Goal: Task Accomplishment & Management: Complete application form

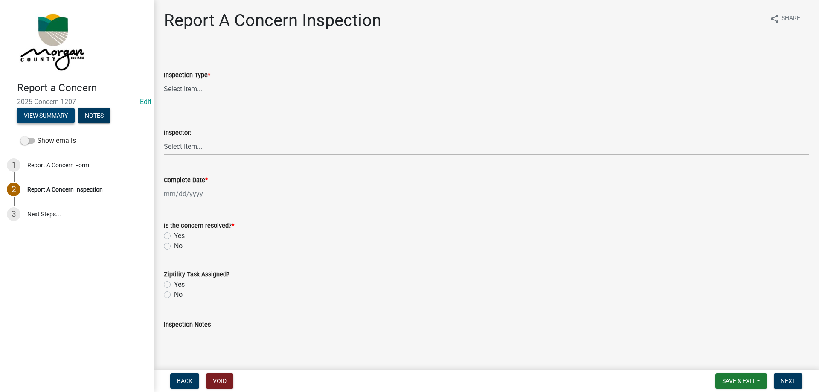
click at [63, 118] on button "View Summary" at bounding box center [46, 115] width 58 height 15
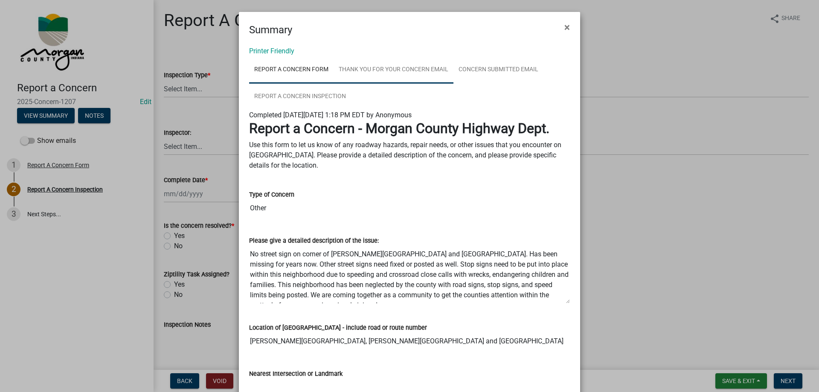
click at [351, 68] on link "Thank You for Your Concern Email" at bounding box center [393, 69] width 120 height 27
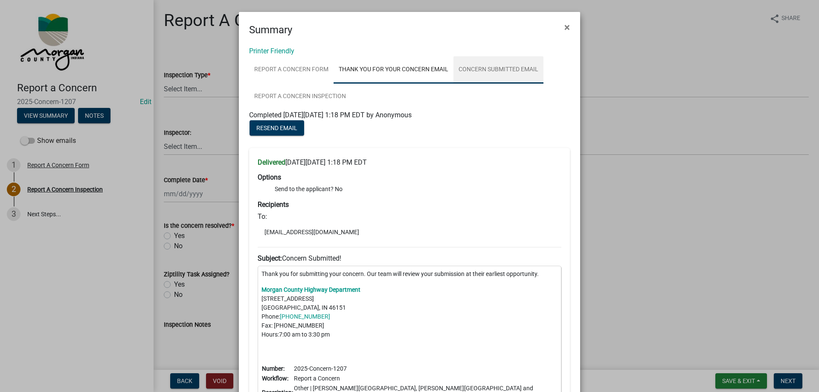
click at [464, 66] on link "Concern Submitted Email" at bounding box center [498, 69] width 90 height 27
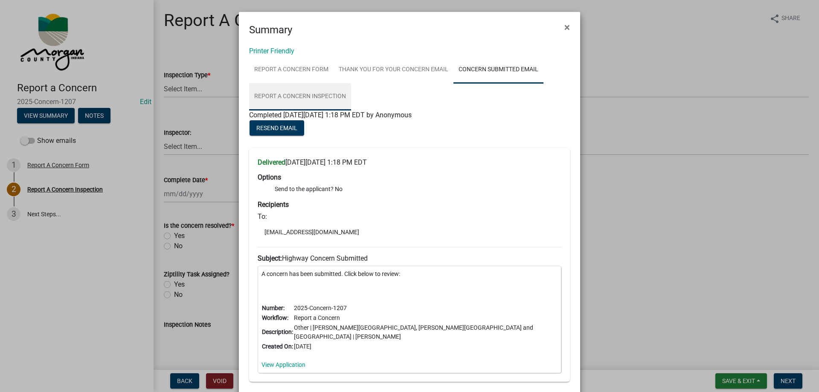
click at [314, 99] on link "Report A Concern Inspection" at bounding box center [300, 96] width 102 height 27
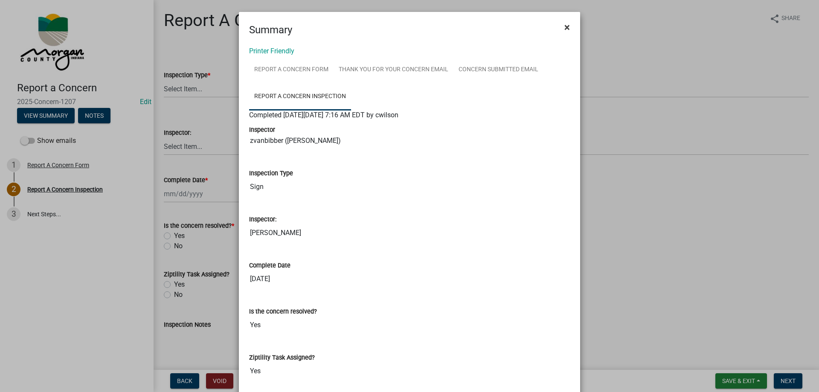
click at [564, 24] on span "×" at bounding box center [567, 27] width 6 height 12
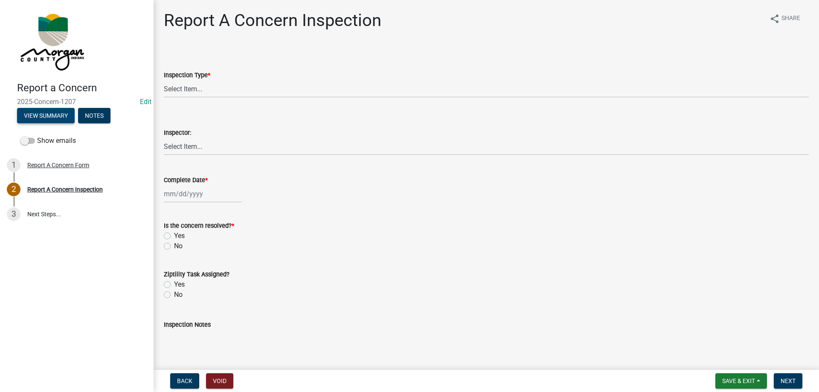
click at [67, 119] on button "View Summary" at bounding box center [46, 115] width 58 height 15
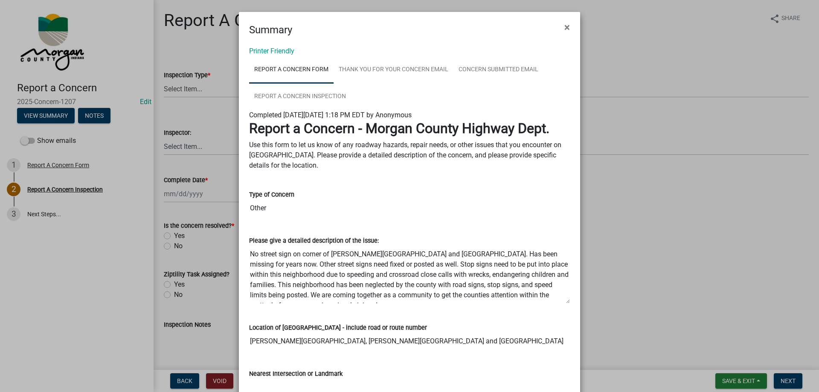
click at [300, 68] on link "Report A Concern Form" at bounding box center [291, 69] width 84 height 27
click at [369, 64] on link "Thank You for Your Concern Email" at bounding box center [393, 69] width 120 height 27
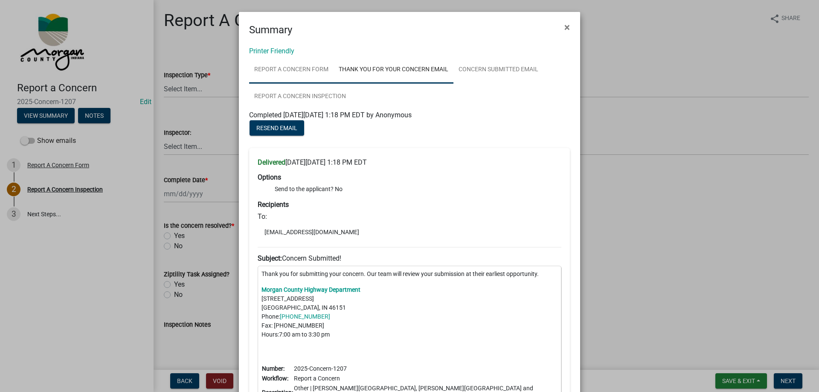
click at [303, 69] on link "Report A Concern Form" at bounding box center [291, 69] width 84 height 27
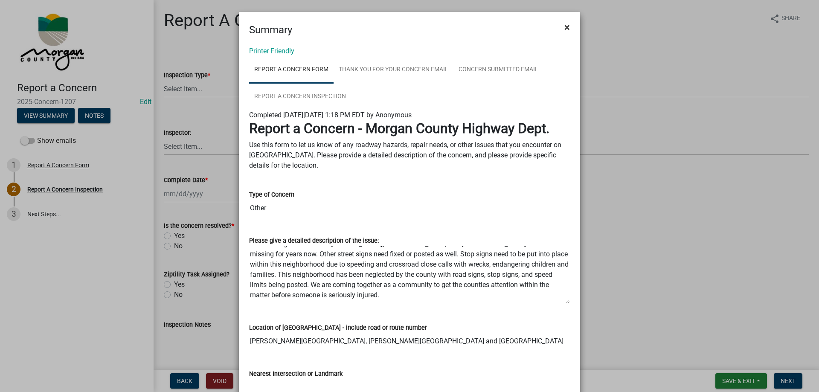
click at [564, 28] on span "×" at bounding box center [567, 27] width 6 height 12
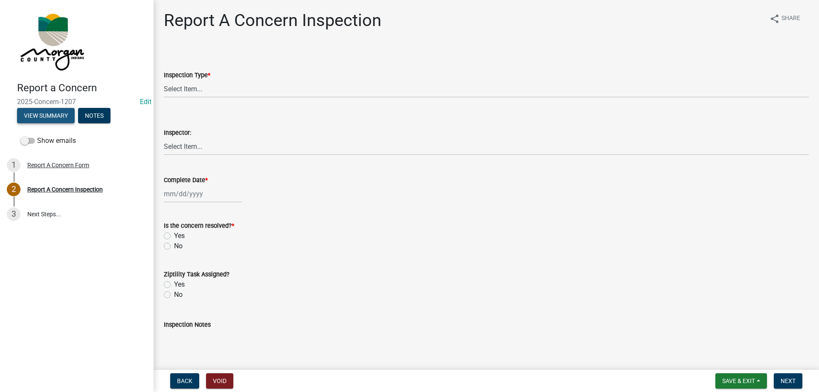
click at [37, 113] on button "View Summary" at bounding box center [46, 115] width 58 height 15
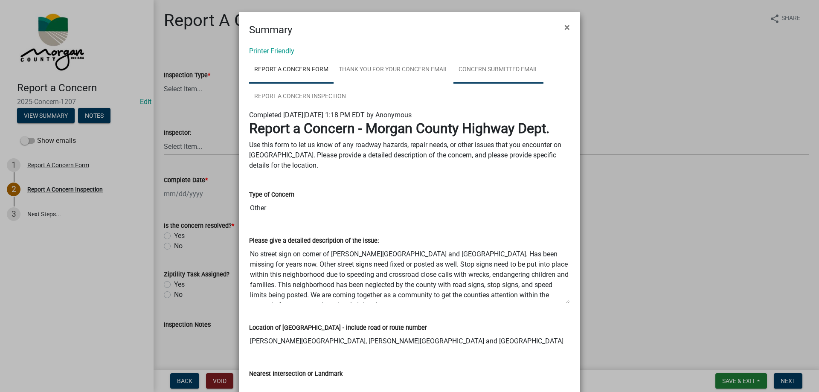
click at [485, 67] on link "Concern Submitted Email" at bounding box center [498, 69] width 90 height 27
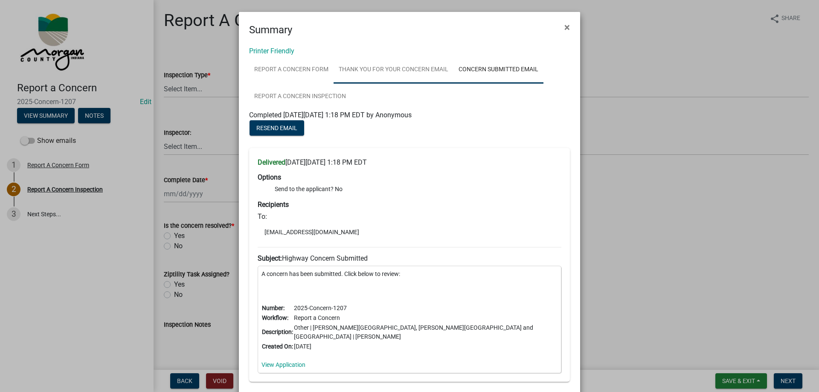
click at [425, 70] on link "Thank You for Your Concern Email" at bounding box center [393, 69] width 120 height 27
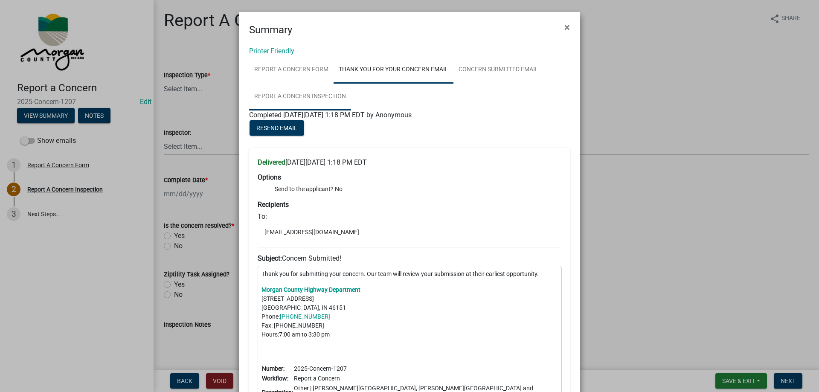
click at [341, 94] on link "Report A Concern Inspection" at bounding box center [300, 96] width 102 height 27
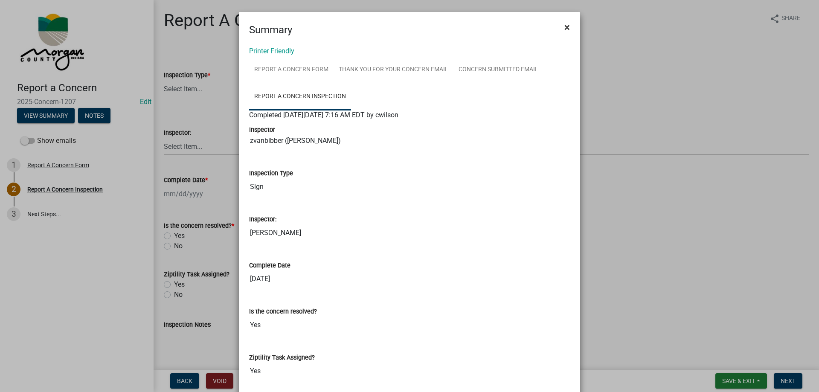
click at [566, 25] on span "×" at bounding box center [567, 27] width 6 height 12
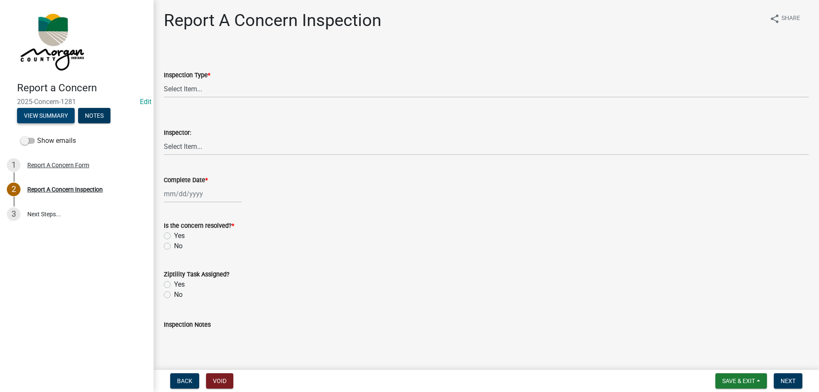
click at [52, 114] on button "View Summary" at bounding box center [46, 115] width 58 height 15
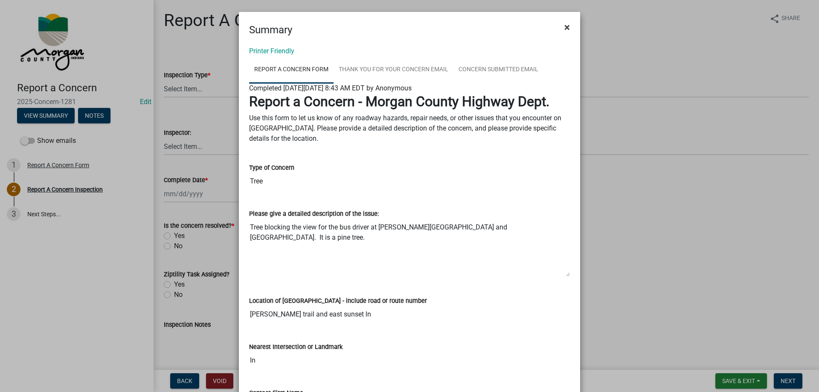
click at [567, 24] on button "×" at bounding box center [566, 27] width 19 height 24
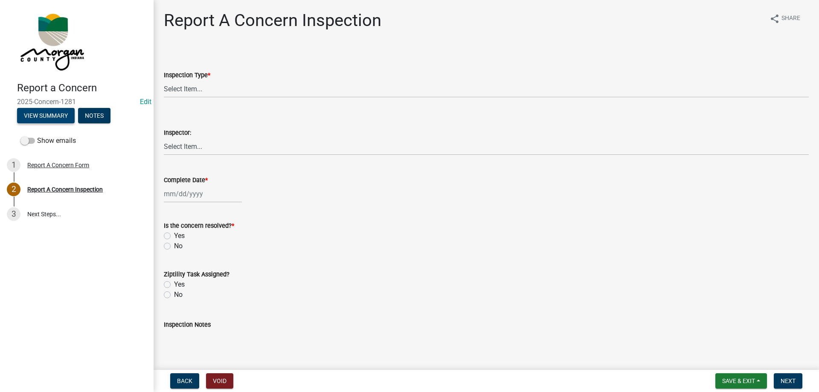
click at [57, 117] on button "View Summary" at bounding box center [46, 115] width 58 height 15
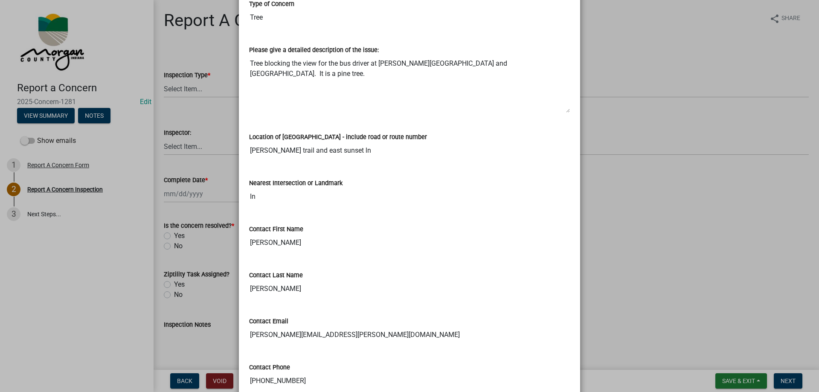
scroll to position [171, 0]
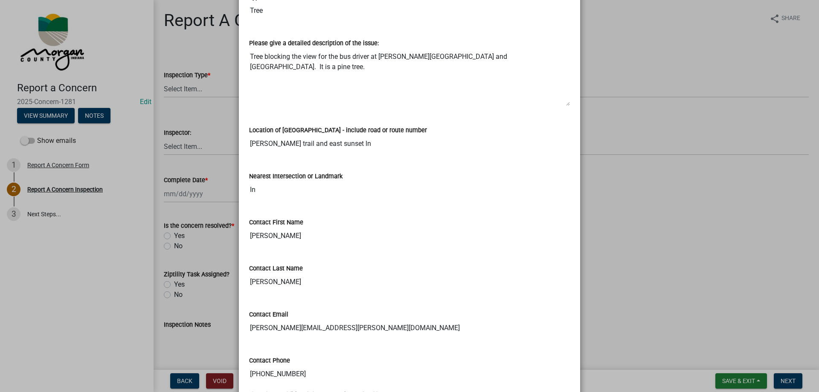
drag, startPoint x: 246, startPoint y: 327, endPoint x: 388, endPoint y: 330, distance: 142.9
click at [388, 330] on input "[PERSON_NAME][EMAIL_ADDRESS][PERSON_NAME][DOMAIN_NAME]" at bounding box center [409, 327] width 321 height 17
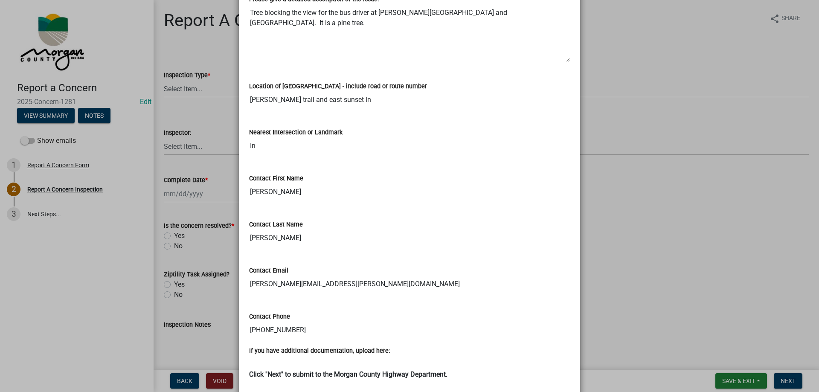
scroll to position [256, 0]
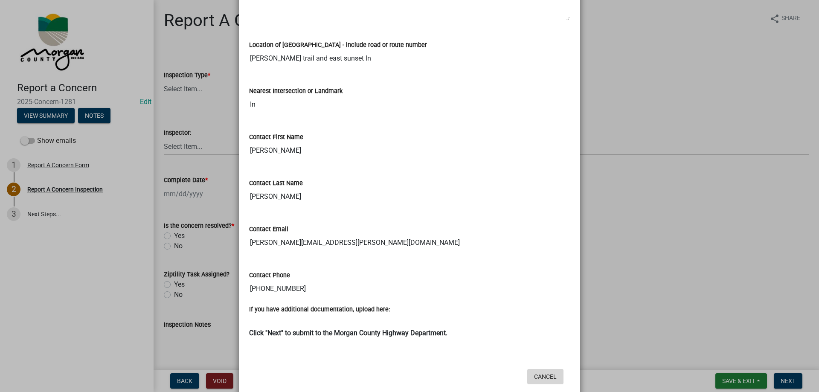
click at [542, 377] on button "Cancel" at bounding box center [545, 376] width 36 height 15
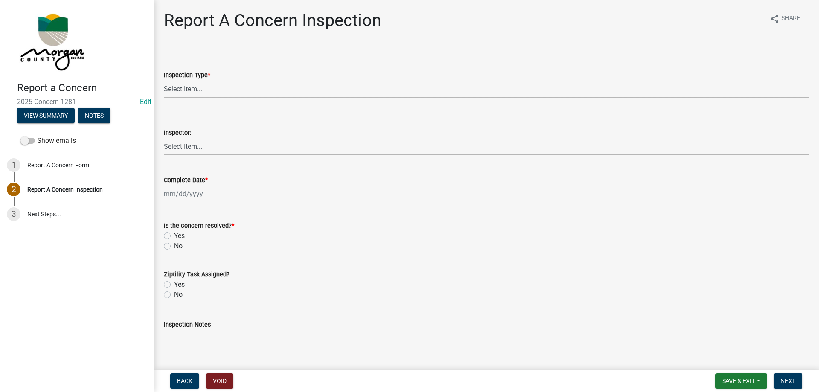
click at [184, 96] on select "Select Item... Pot Hole Patching Ditch Tree Sign Mowing Culvert Other" at bounding box center [486, 88] width 645 height 17
click at [164, 80] on select "Select Item... Pot Hole Patching Ditch Tree Sign Mowing Culvert Other" at bounding box center [486, 88] width 645 height 17
click at [177, 87] on select "Select Item... Pot Hole Patching Ditch Tree Sign Mowing Culvert Other" at bounding box center [486, 88] width 645 height 17
click at [164, 80] on select "Select Item... Pot Hole Patching Ditch Tree Sign Mowing Culvert Other" at bounding box center [486, 88] width 645 height 17
select select "05549d27-706b-4fc5-87d5-786b3b3055f9"
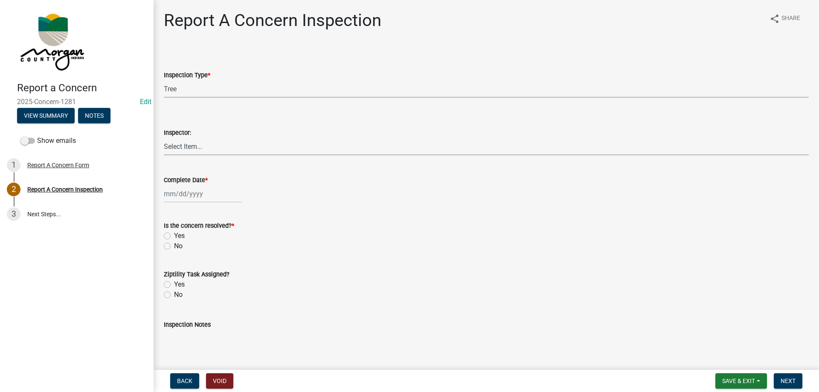
click at [181, 142] on select "Select Item... [PERSON_NAME] [PERSON_NAME] [PERSON_NAME] [PERSON_NAME] [PERSON_…" at bounding box center [486, 146] width 645 height 17
click at [164, 138] on select "Select Item... [PERSON_NAME] [PERSON_NAME] [PERSON_NAME] [PERSON_NAME] [PERSON_…" at bounding box center [486, 146] width 645 height 17
select select "8bda91b2-ac7b-41e2-ae5b-cef6dd645a83"
click at [180, 196] on div at bounding box center [203, 193] width 78 height 17
select select "8"
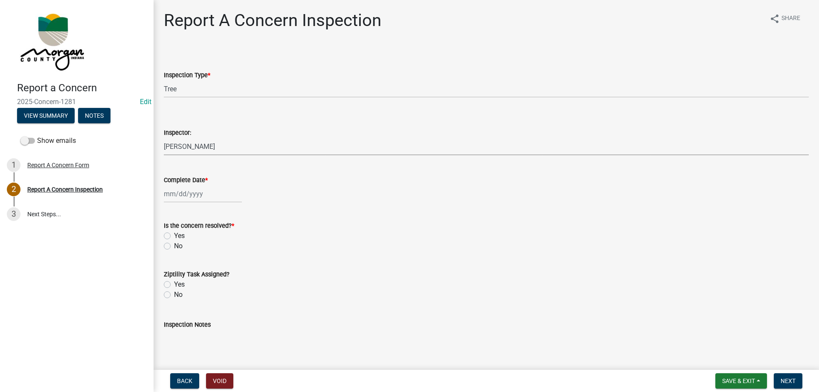
select select "2025"
click at [216, 266] on div "14" at bounding box center [213, 267] width 14 height 14
type input "[DATE]"
click at [174, 235] on label "Yes" at bounding box center [179, 236] width 11 height 10
click at [174, 235] on input "Yes" at bounding box center [177, 234] width 6 height 6
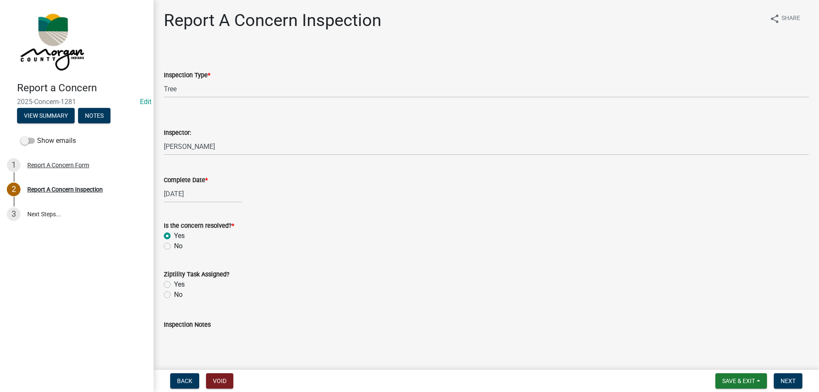
radio input "true"
click at [174, 292] on label "No" at bounding box center [178, 295] width 9 height 10
click at [174, 292] on input "No" at bounding box center [177, 293] width 6 height 6
radio input "true"
click at [185, 334] on textarea "Inspection Notes" at bounding box center [486, 350] width 645 height 40
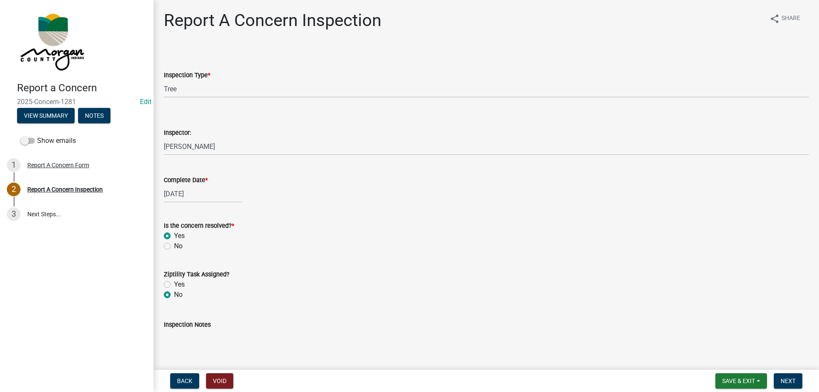
click at [253, 342] on textarea "Inspection Notes" at bounding box center [486, 350] width 645 height 40
type textarea "e"
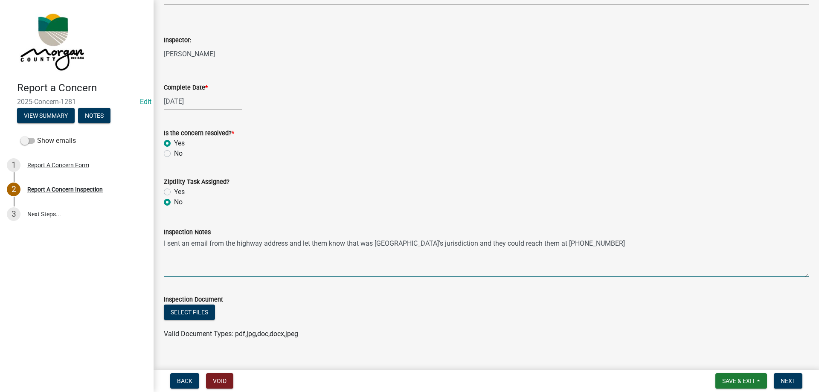
scroll to position [106, 0]
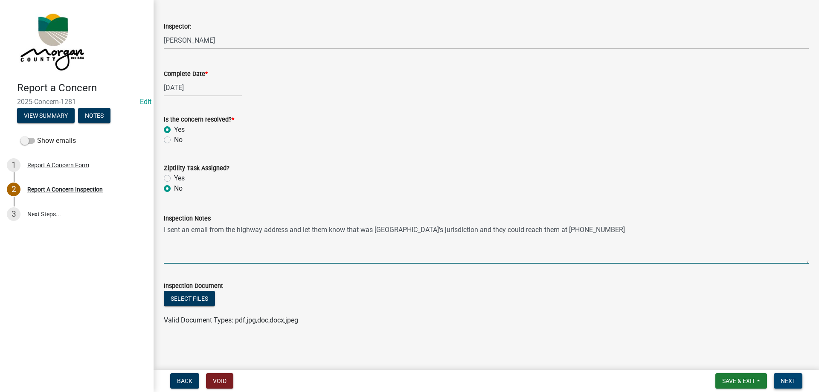
type textarea "I sent an email from the highway address and let them know that was [GEOGRAPHIC…"
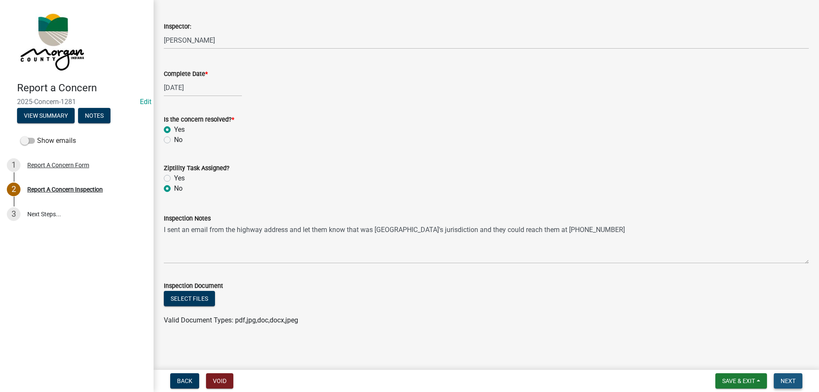
click at [785, 378] on span "Next" at bounding box center [787, 380] width 15 height 7
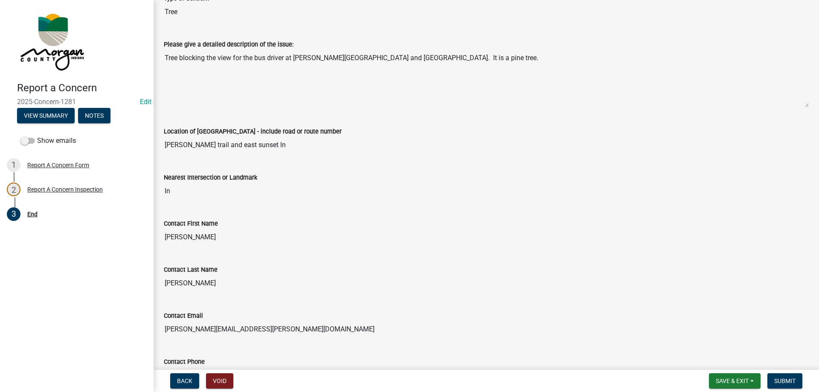
scroll to position [3, 0]
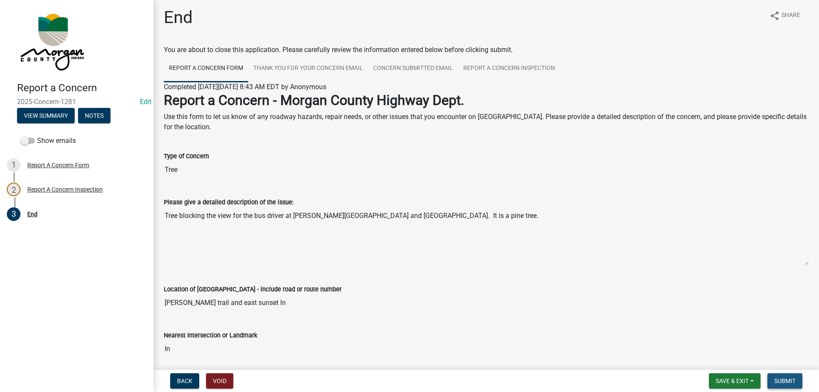
click at [786, 382] on span "Submit" at bounding box center [784, 380] width 21 height 7
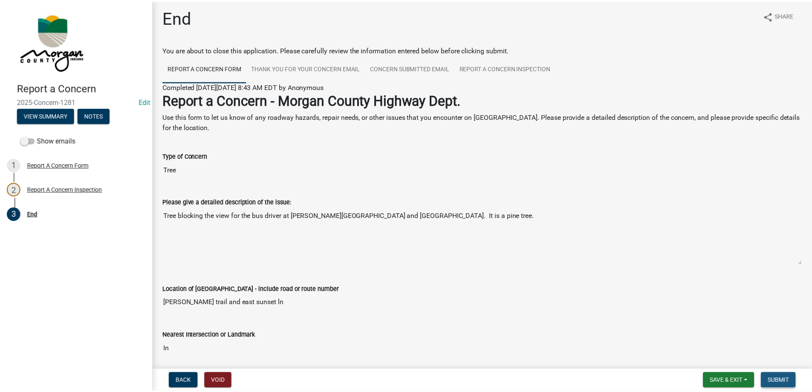
scroll to position [0, 0]
